Goal: Submit feedback/report problem

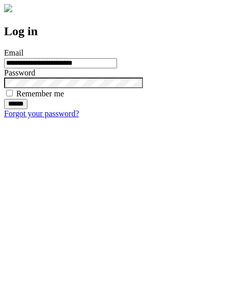
type input "**********"
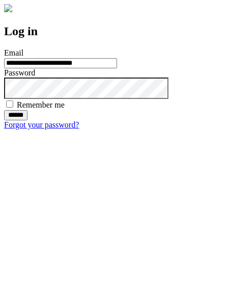
click at [28, 120] on input "******" at bounding box center [15, 115] width 23 height 10
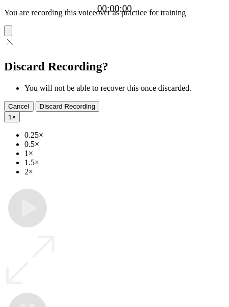
type input "**********"
